Goal: Task Accomplishment & Management: Manage account settings

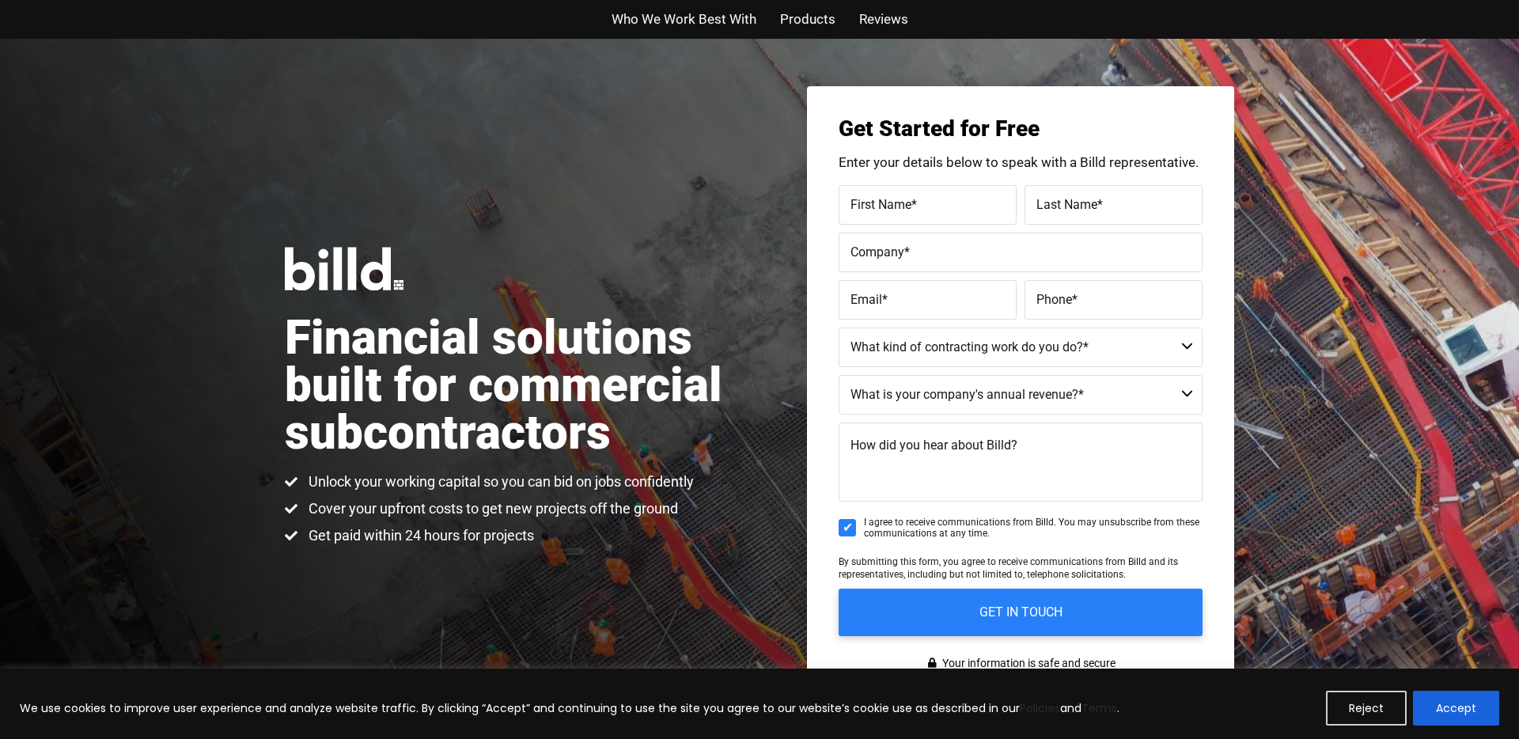
click at [482, 28] on ul "Who We Work Best With Products Reviews" at bounding box center [760, 19] width 926 height 23
click at [533, 368] on h1 "Financial solutions built for commercial subcontractors" at bounding box center [522, 385] width 475 height 142
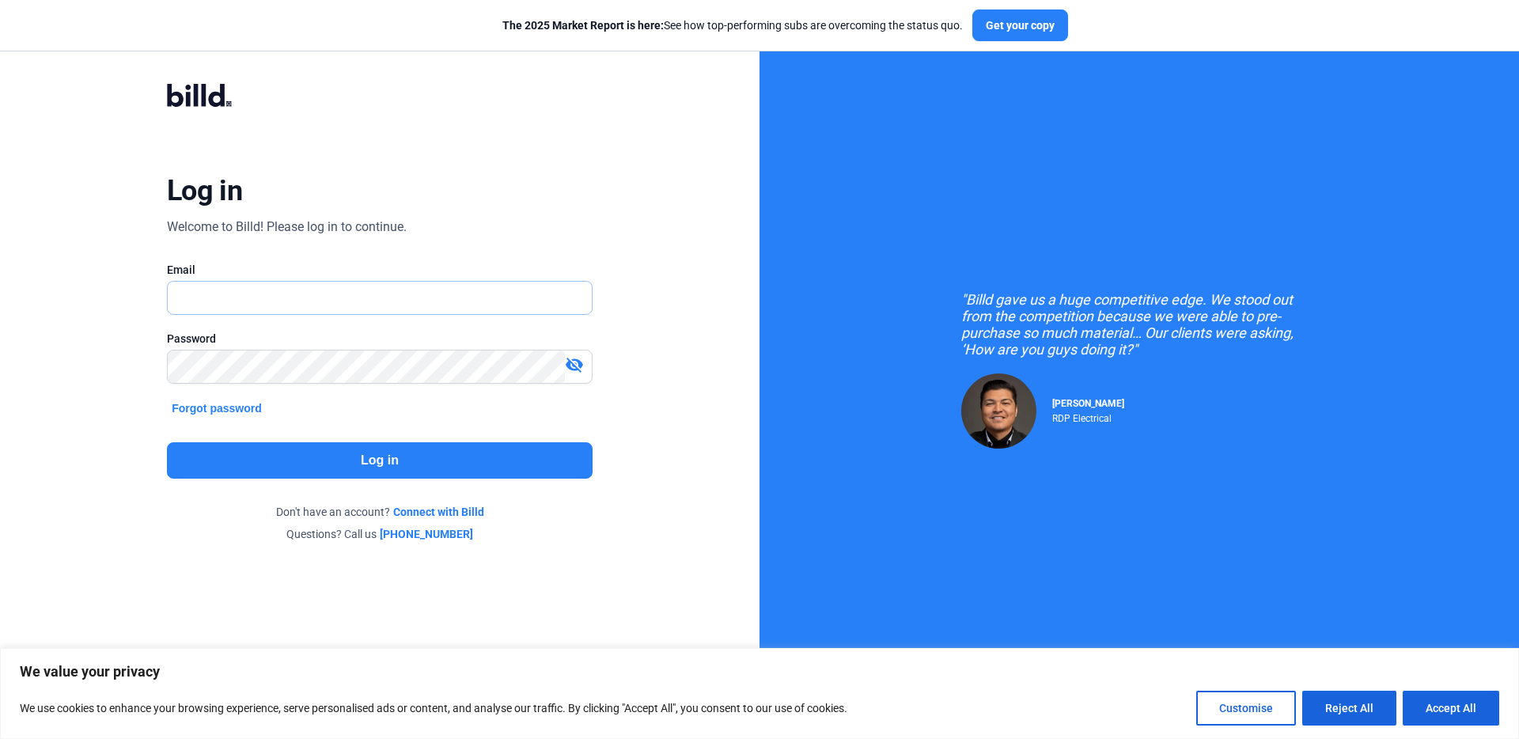
click at [365, 305] on input "text" at bounding box center [371, 298] width 407 height 32
type input "admin"
click at [366, 304] on input "admin" at bounding box center [380, 298] width 424 height 32
type input "admin@techlinersr.com"
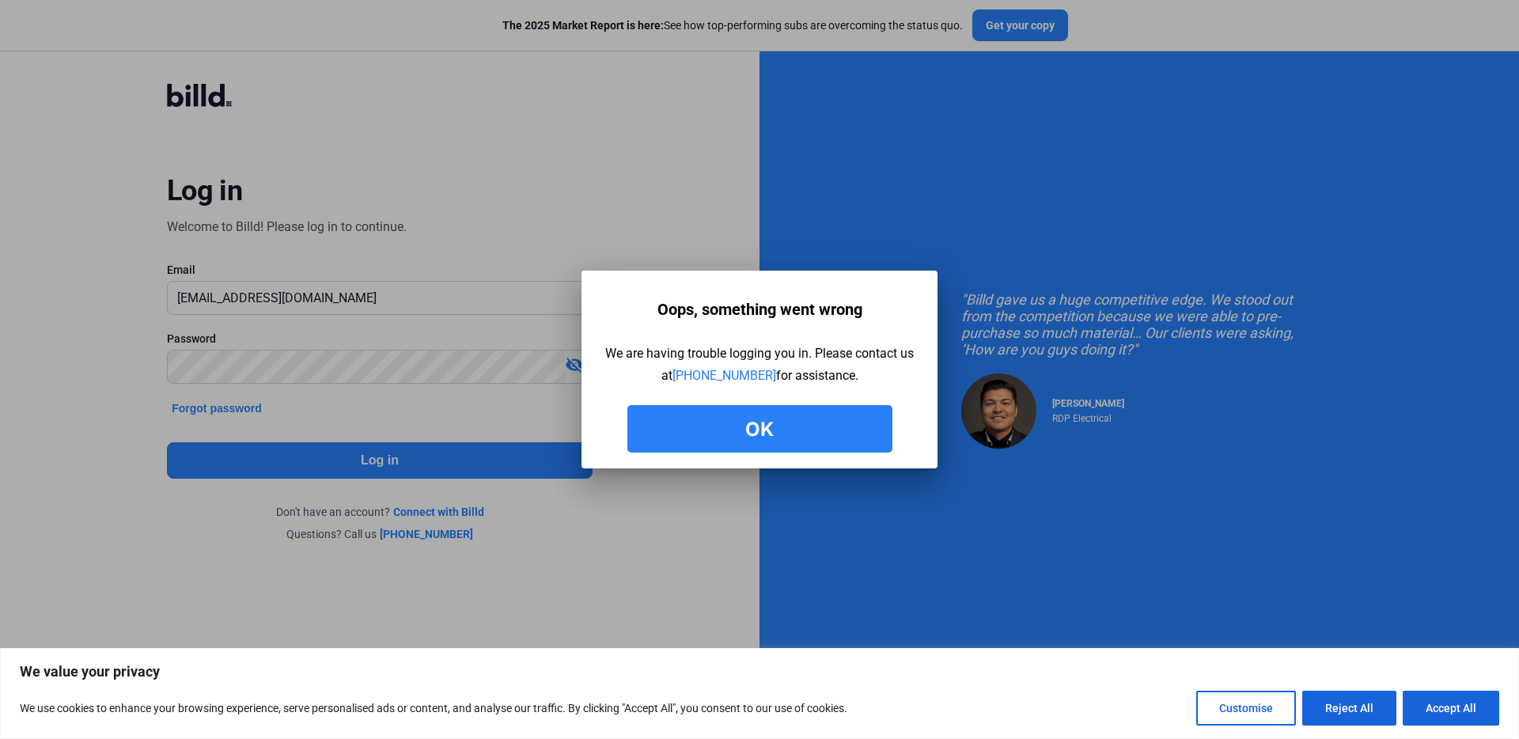
click at [711, 416] on button "Ok" at bounding box center [759, 428] width 265 height 47
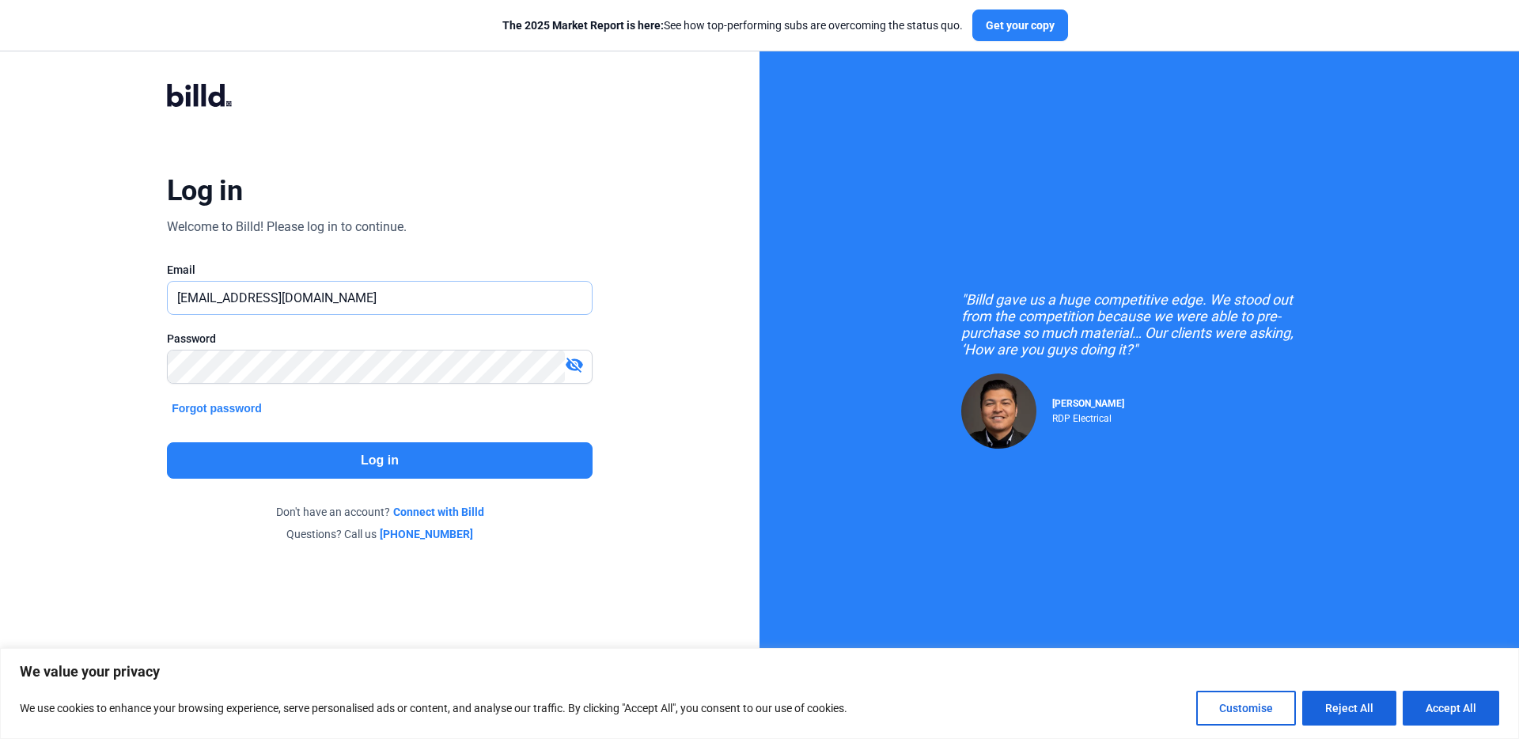
click at [201, 300] on input "admin@techlinersr.com" at bounding box center [371, 298] width 407 height 32
click at [201, 300] on input "admin@techlinersr.com" at bounding box center [380, 298] width 424 height 32
type input "nikki@techlinersr.com"
click at [307, 457] on button "Log in" at bounding box center [380, 460] width 426 height 36
